Goal: Information Seeking & Learning: Learn about a topic

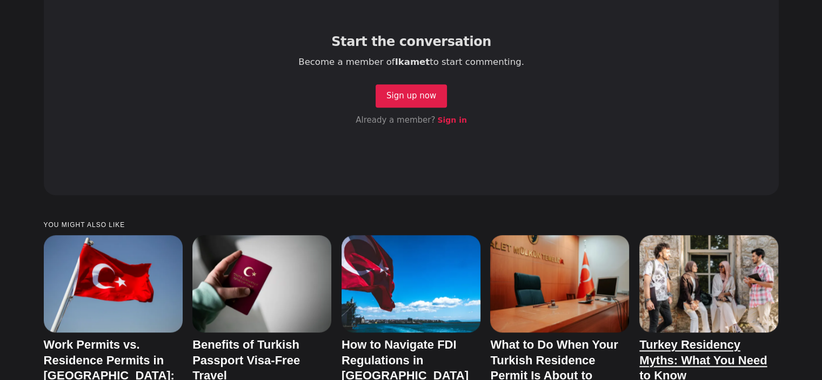
click at [415, 338] on link "Turkey Residency Myths: What You Need to Know" at bounding box center [702, 360] width 127 height 44
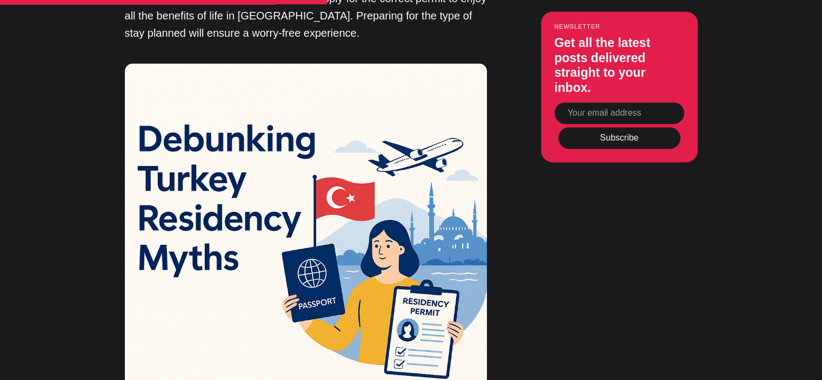
scroll to position [1728, 0]
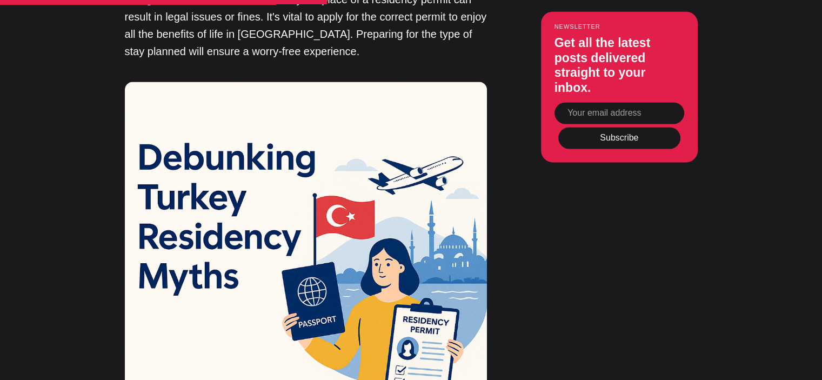
click at [368, 174] on img at bounding box center [306, 263] width 362 height 362
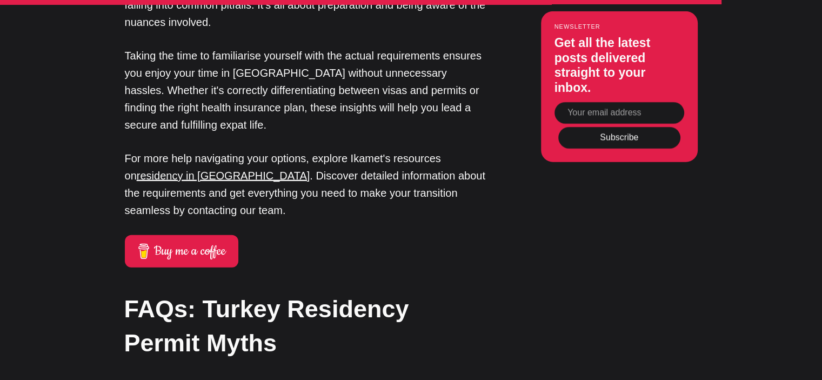
scroll to position [2971, 0]
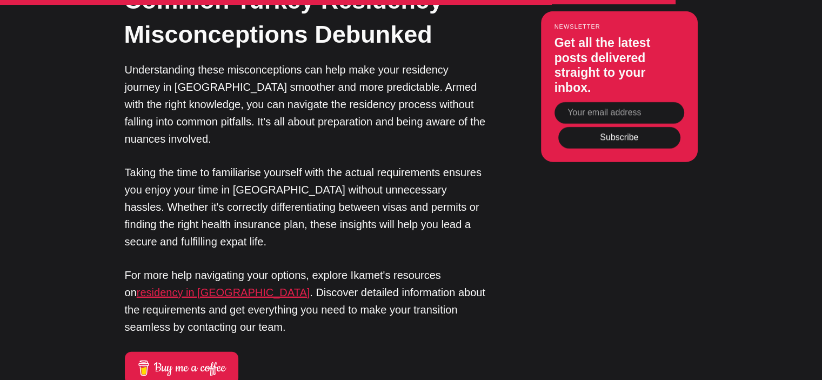
click at [174, 286] on u "residency in Turkey" at bounding box center [223, 292] width 173 height 12
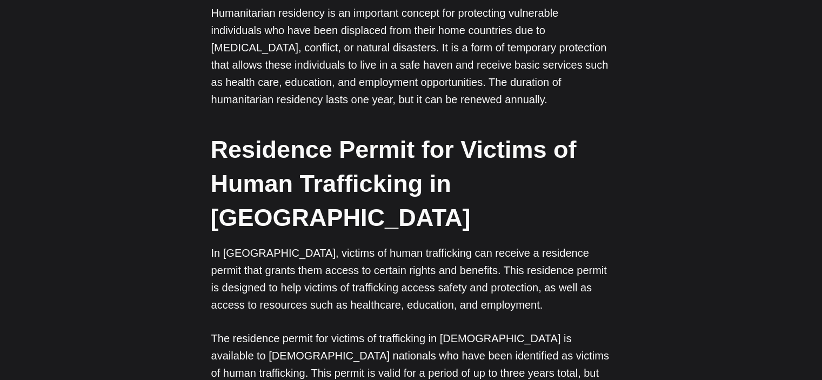
scroll to position [3187, 0]
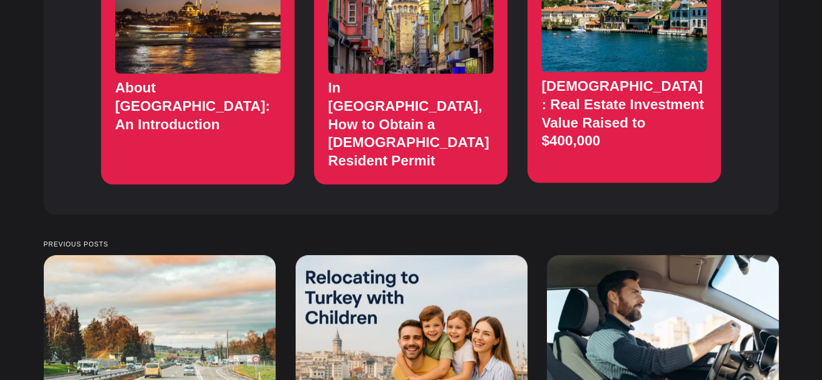
scroll to position [1215, 0]
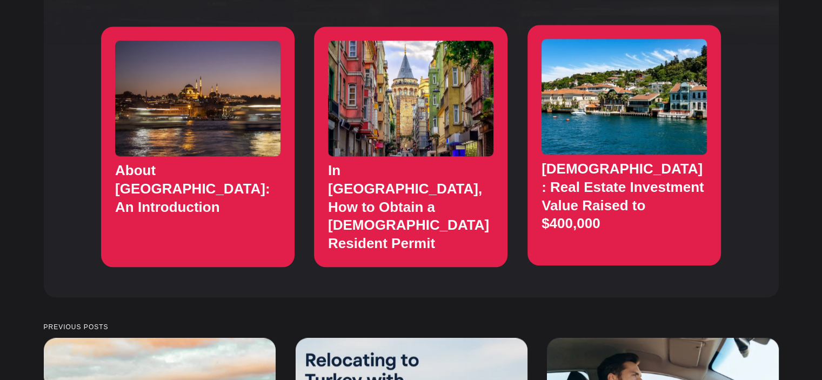
click at [589, 172] on link "Turkish Citizenship: Real Estate Investment Value Raised to $400,000" at bounding box center [623, 145] width 193 height 240
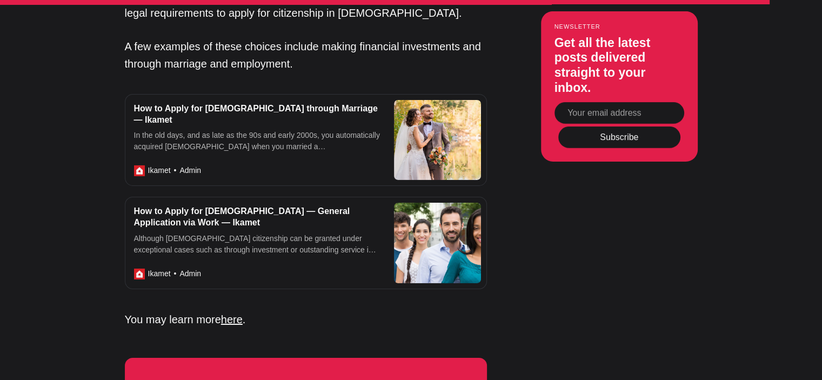
scroll to position [3619, 0]
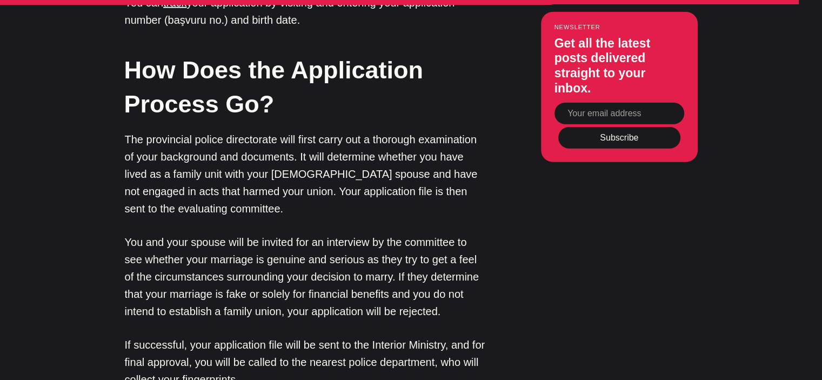
scroll to position [3025, 0]
